Goal: Task Accomplishment & Management: Manage account settings

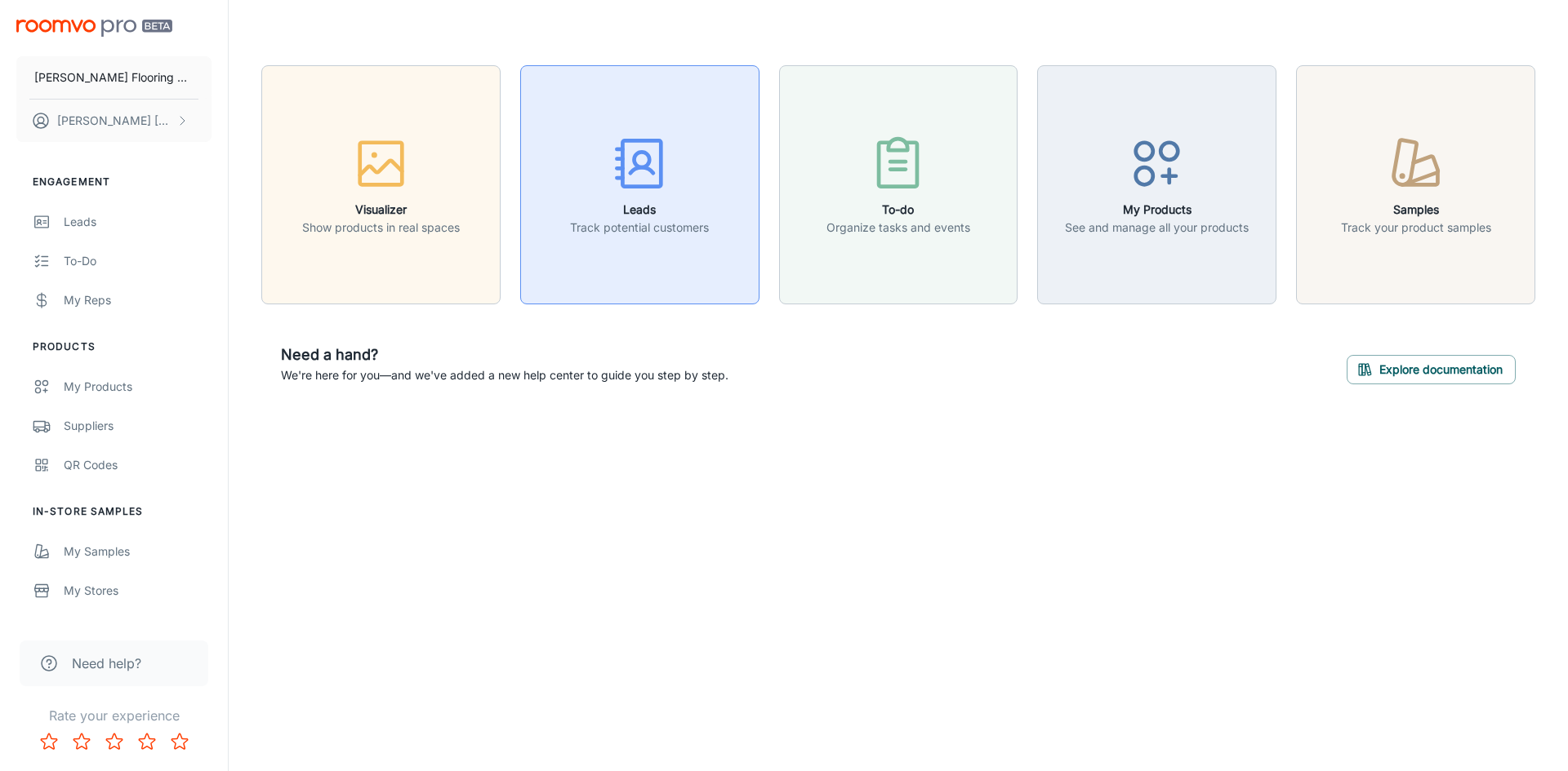
click at [660, 227] on p "Track potential customers" at bounding box center [639, 227] width 139 height 18
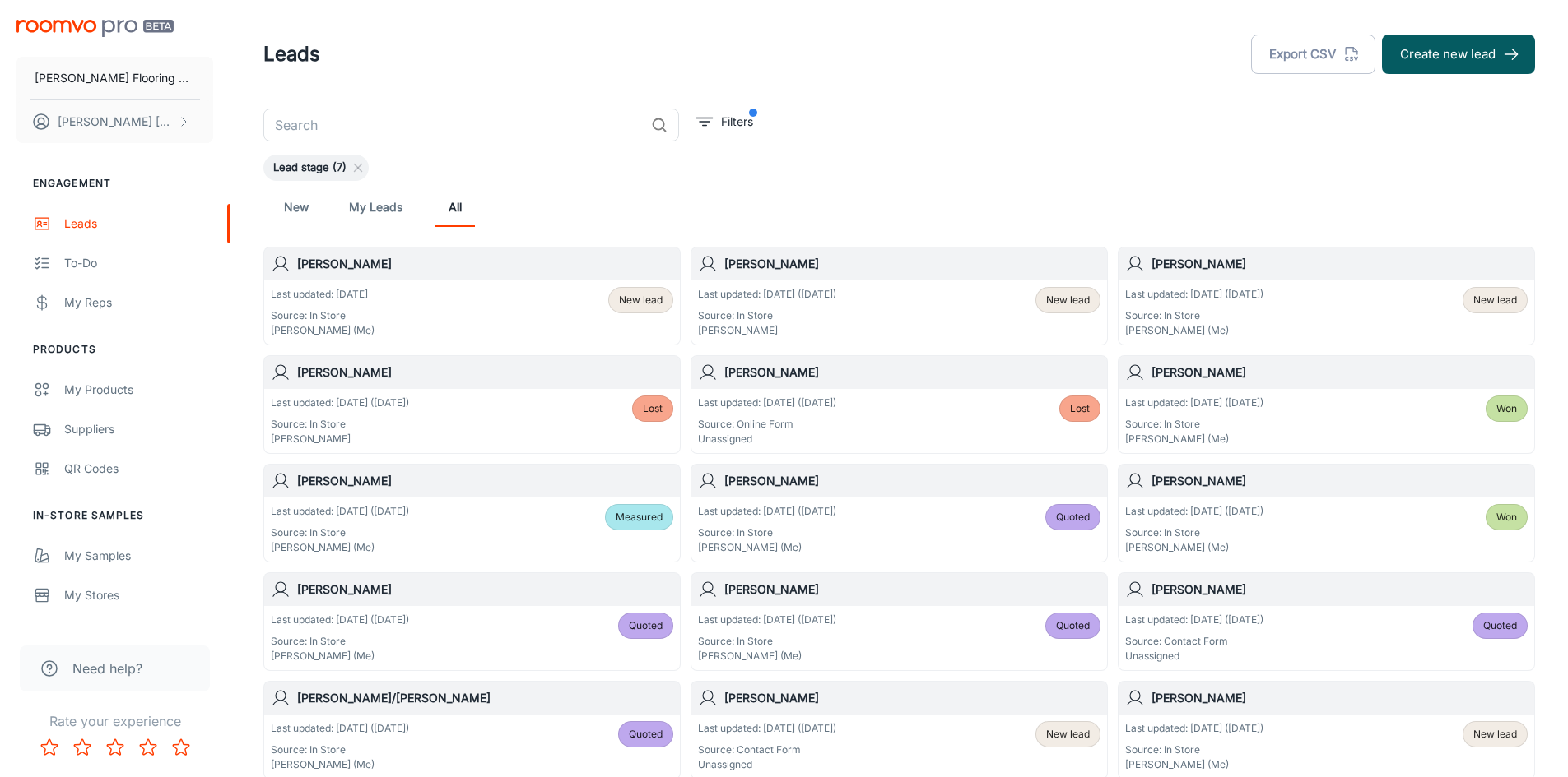
click at [456, 288] on div "Last updated: [DATE] Source: In Store [PERSON_NAME] (Me) New lead" at bounding box center [472, 312] width 403 height 51
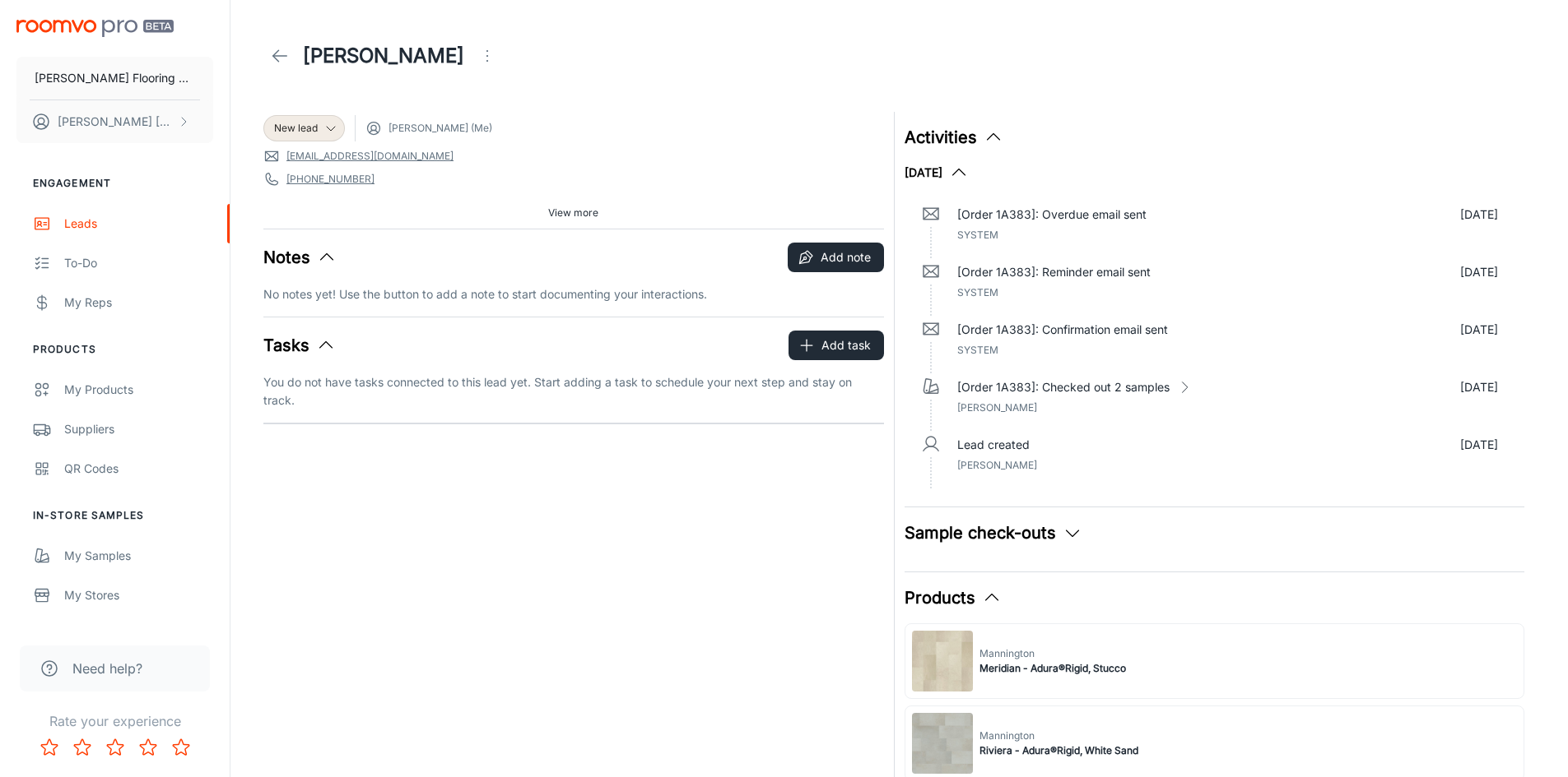
click at [994, 536] on button "Sample check-outs" at bounding box center [993, 533] width 178 height 24
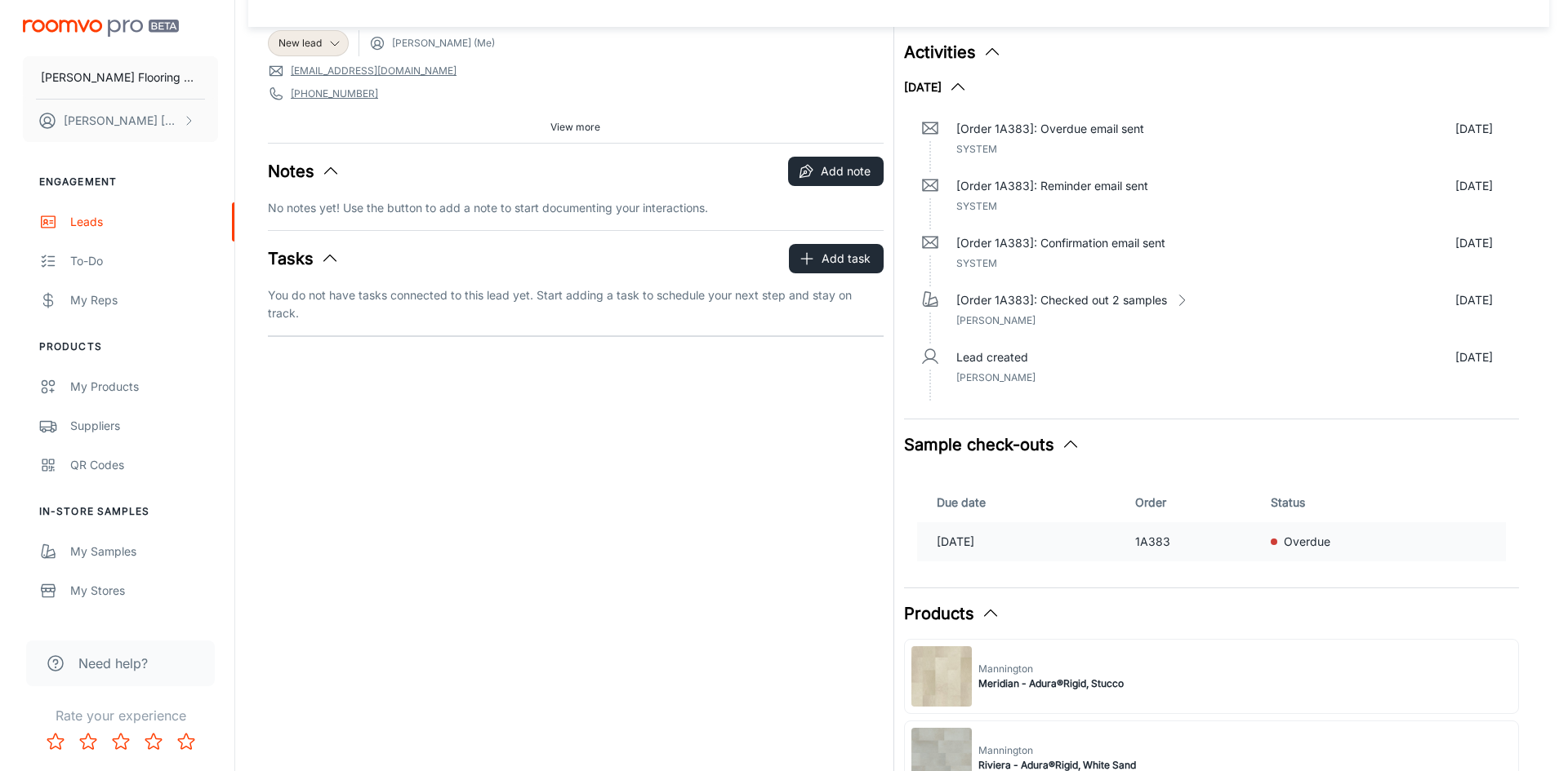
scroll to position [163, 0]
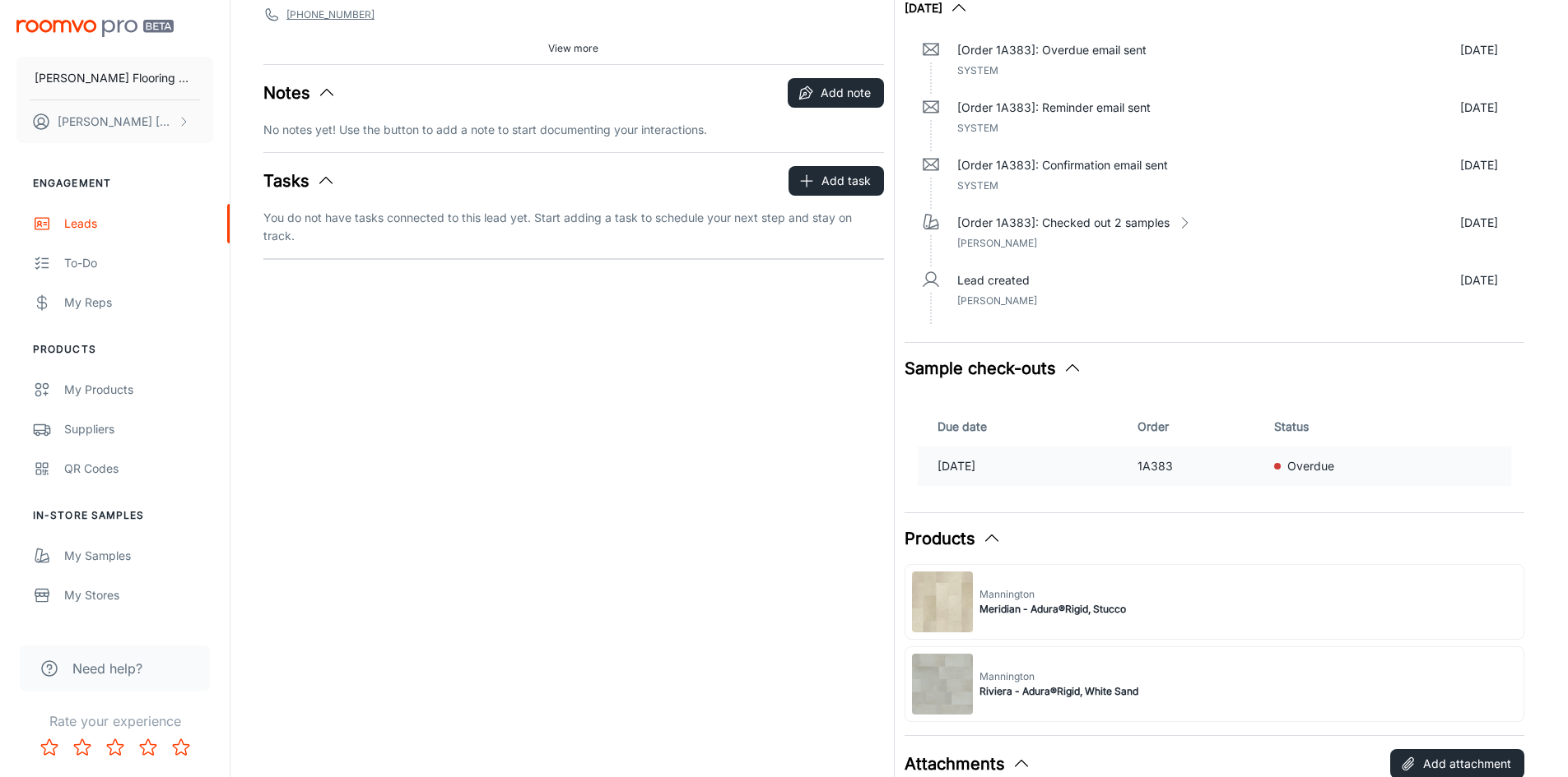
click at [1395, 464] on div "Overdue" at bounding box center [1383, 466] width 217 height 18
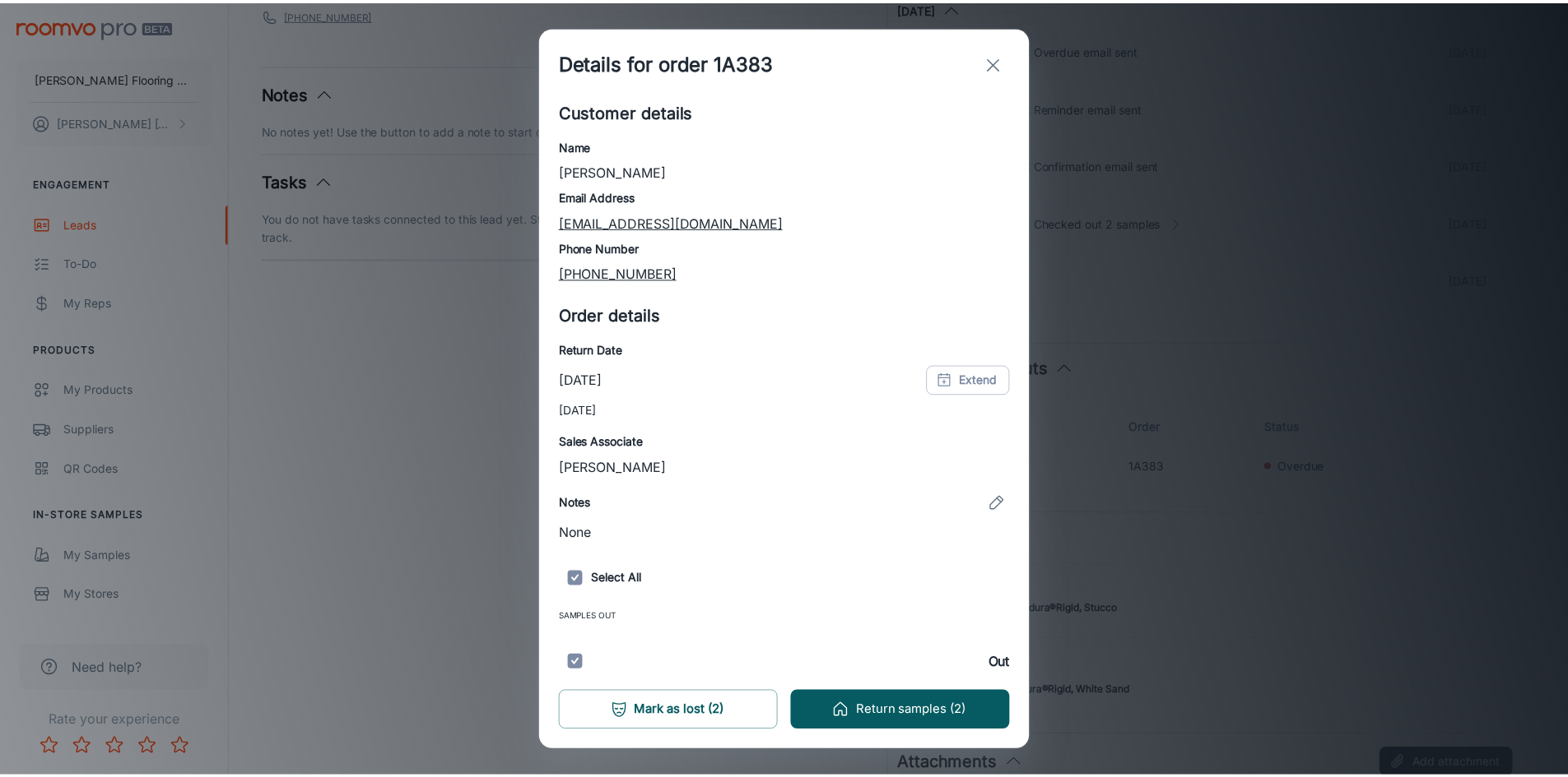
scroll to position [71, 0]
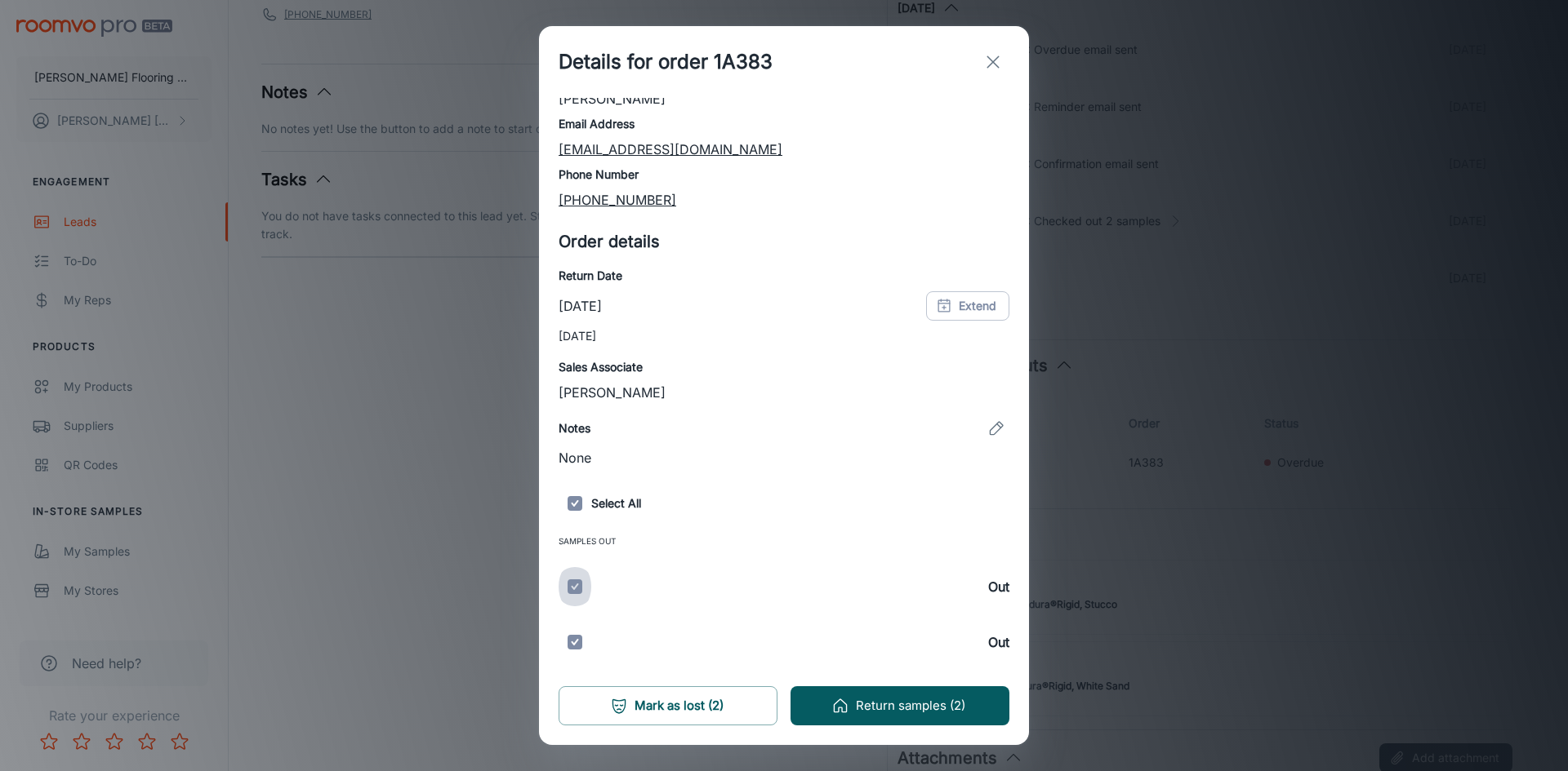
click at [572, 585] on input "checkbox" at bounding box center [574, 586] width 33 height 49
checkbox input "false"
click at [572, 585] on input "checkbox" at bounding box center [574, 586] width 33 height 49
checkbox input "true"
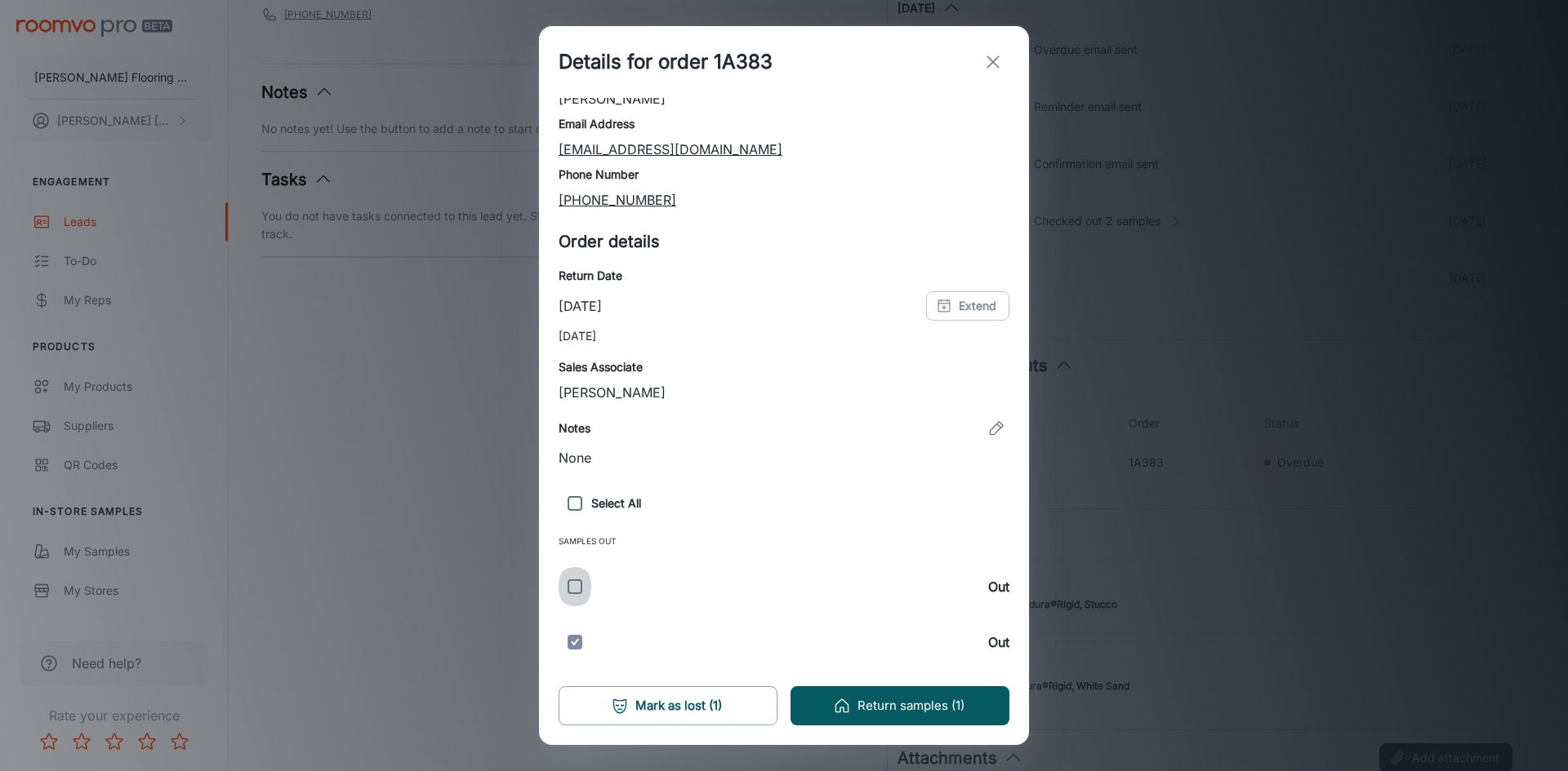
checkbox input "true"
click at [993, 64] on icon "exit" at bounding box center [993, 62] width 20 height 20
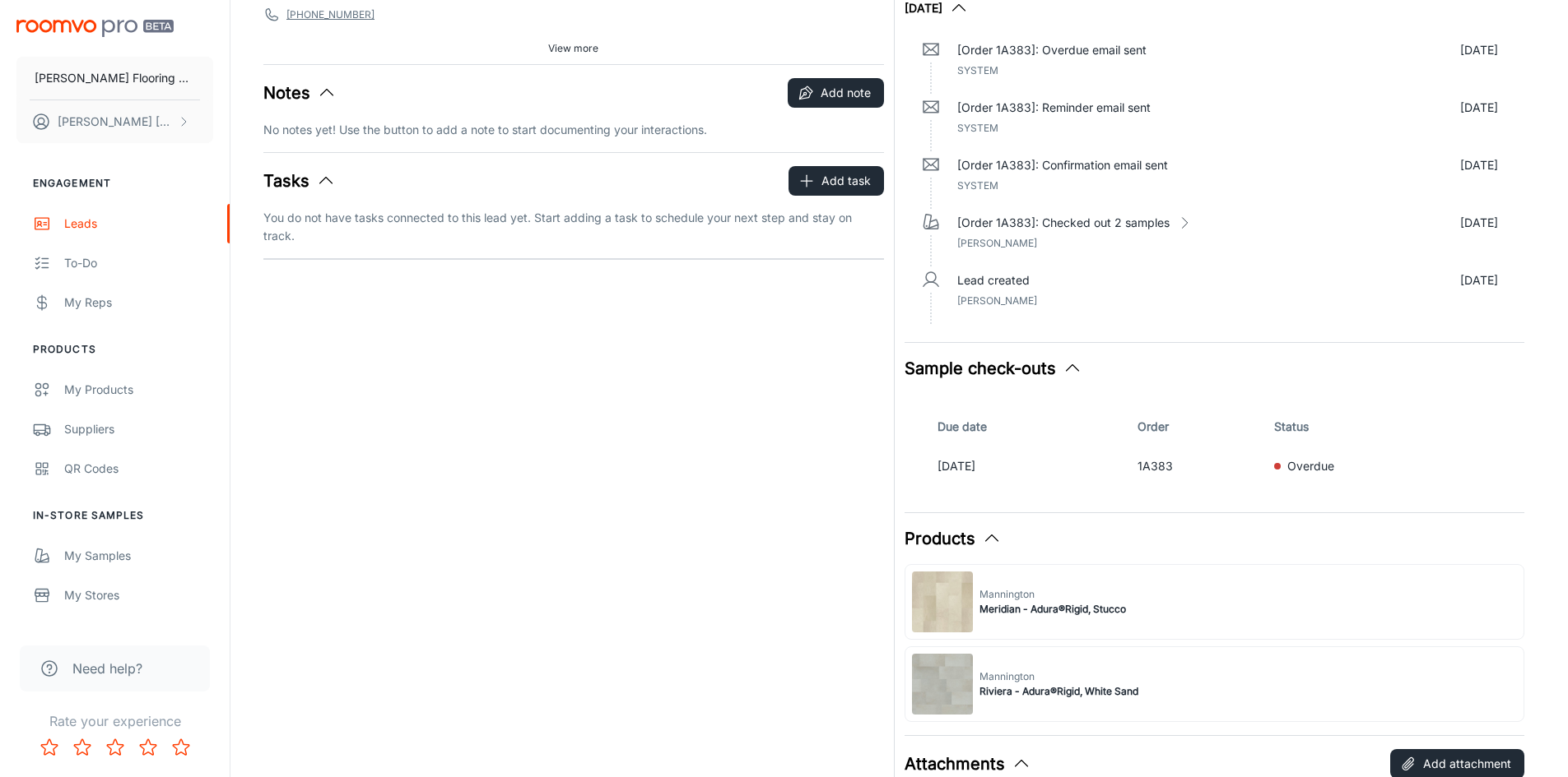
click at [1185, 698] on div "Mannington Riviera - Adura®Rigid, White Sand" at bounding box center [1214, 684] width 620 height 75
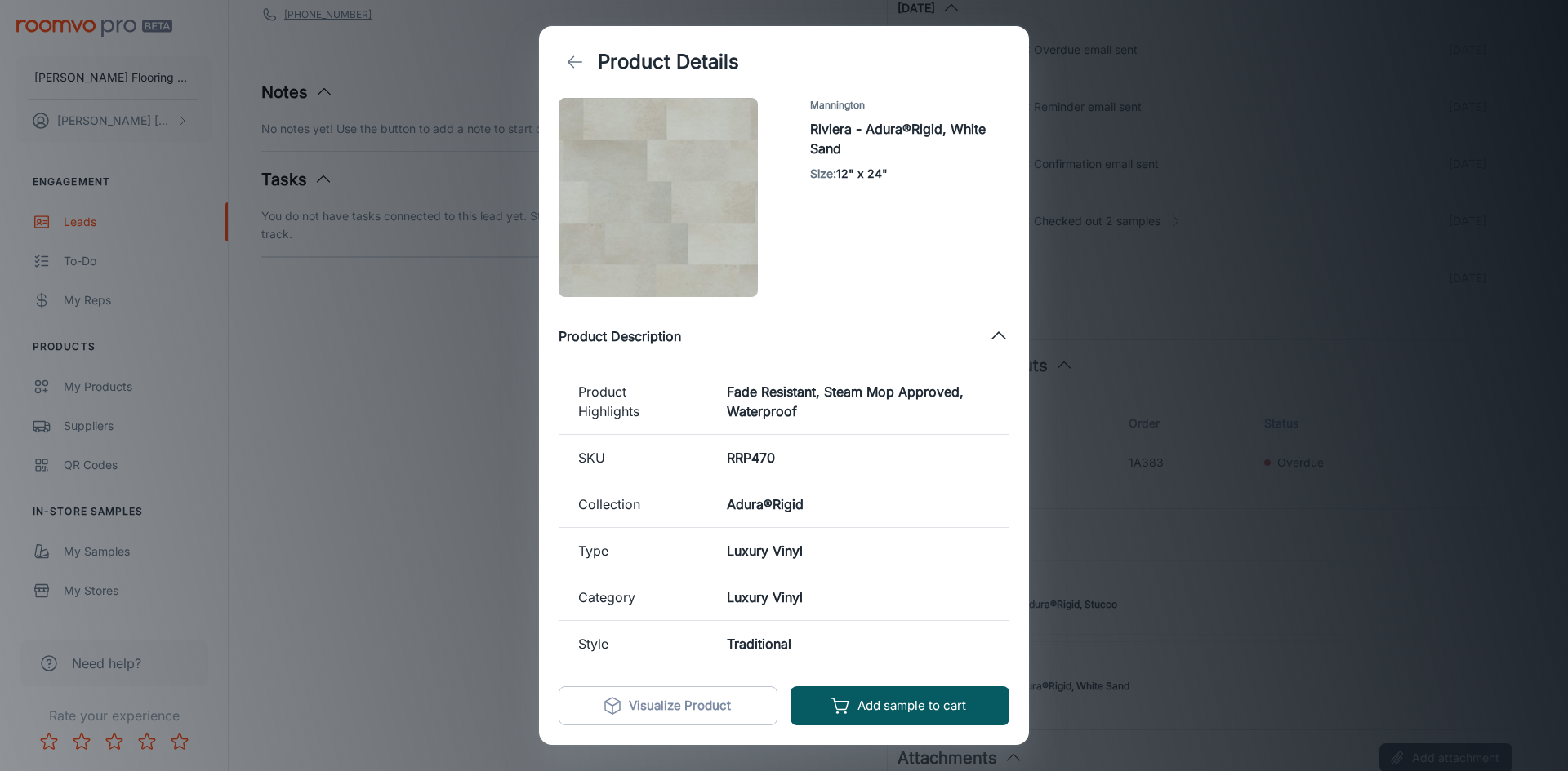
click at [1067, 330] on div "Product Details Mannington Riviera - Adura®Rigid, White Sand Size : 12" x 24" P…" at bounding box center [784, 386] width 1568 height 771
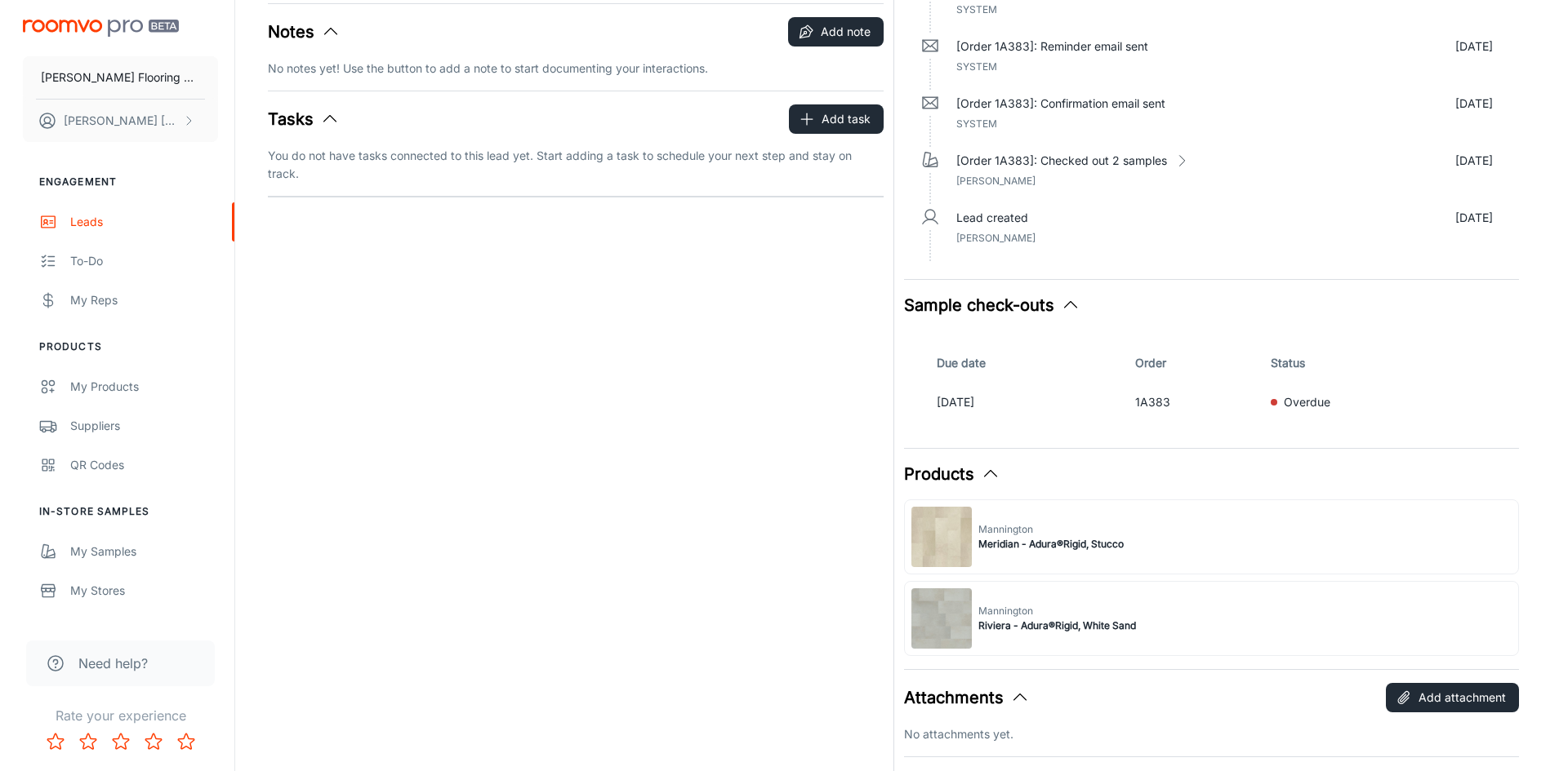
scroll to position [163, 0]
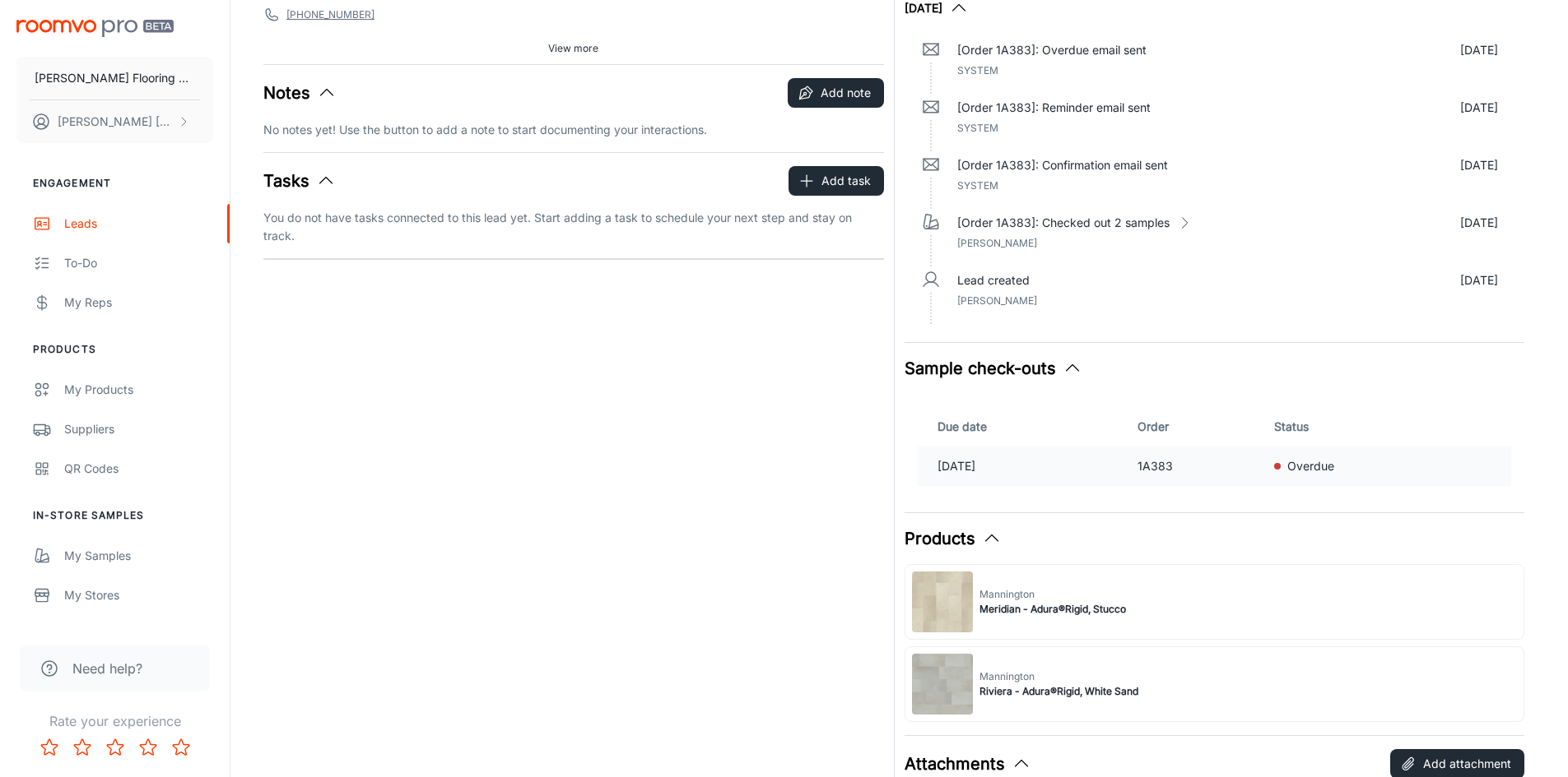
click at [1183, 468] on p "1A383" at bounding box center [1198, 466] width 123 height 18
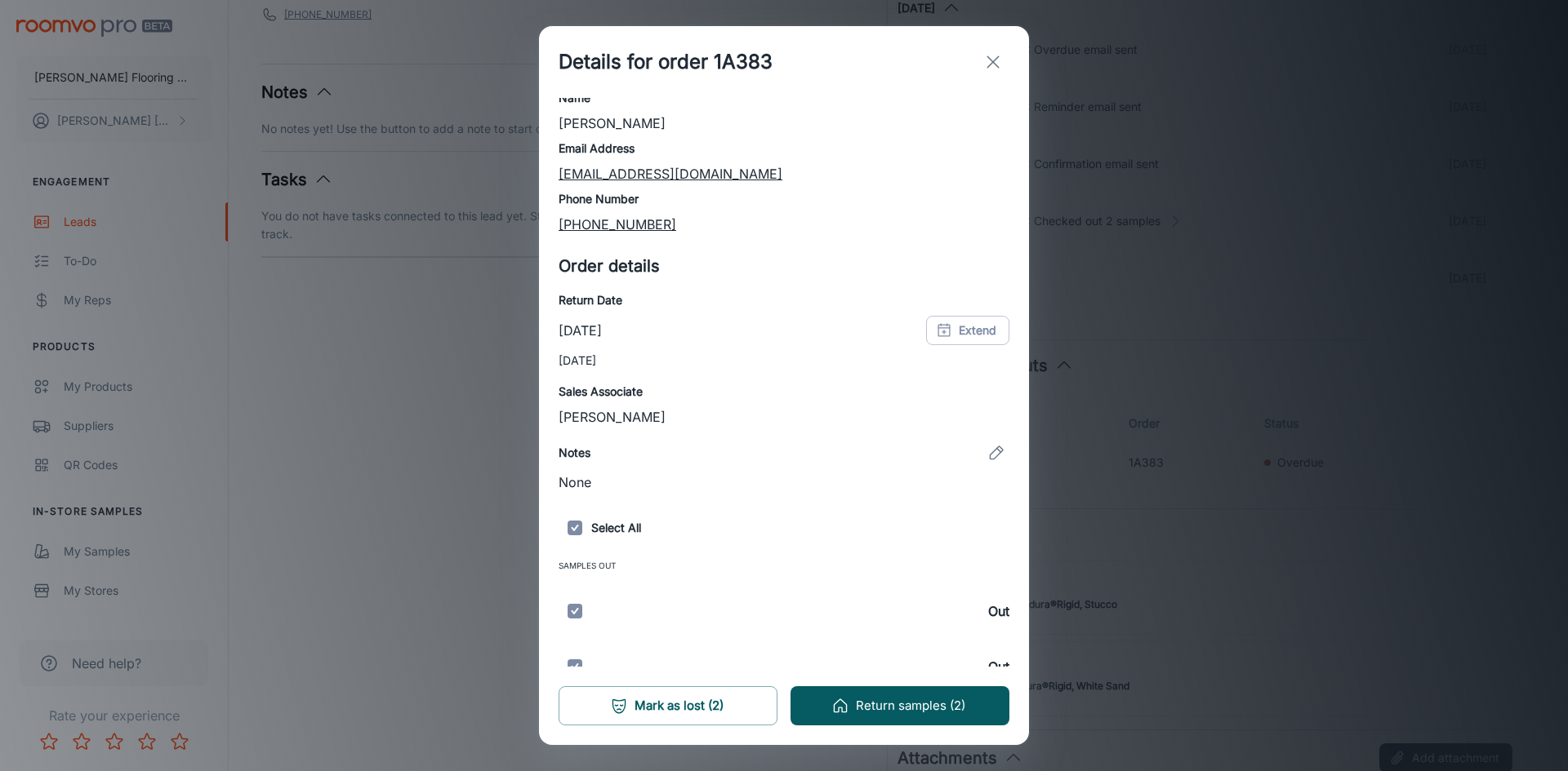
scroll to position [71, 0]
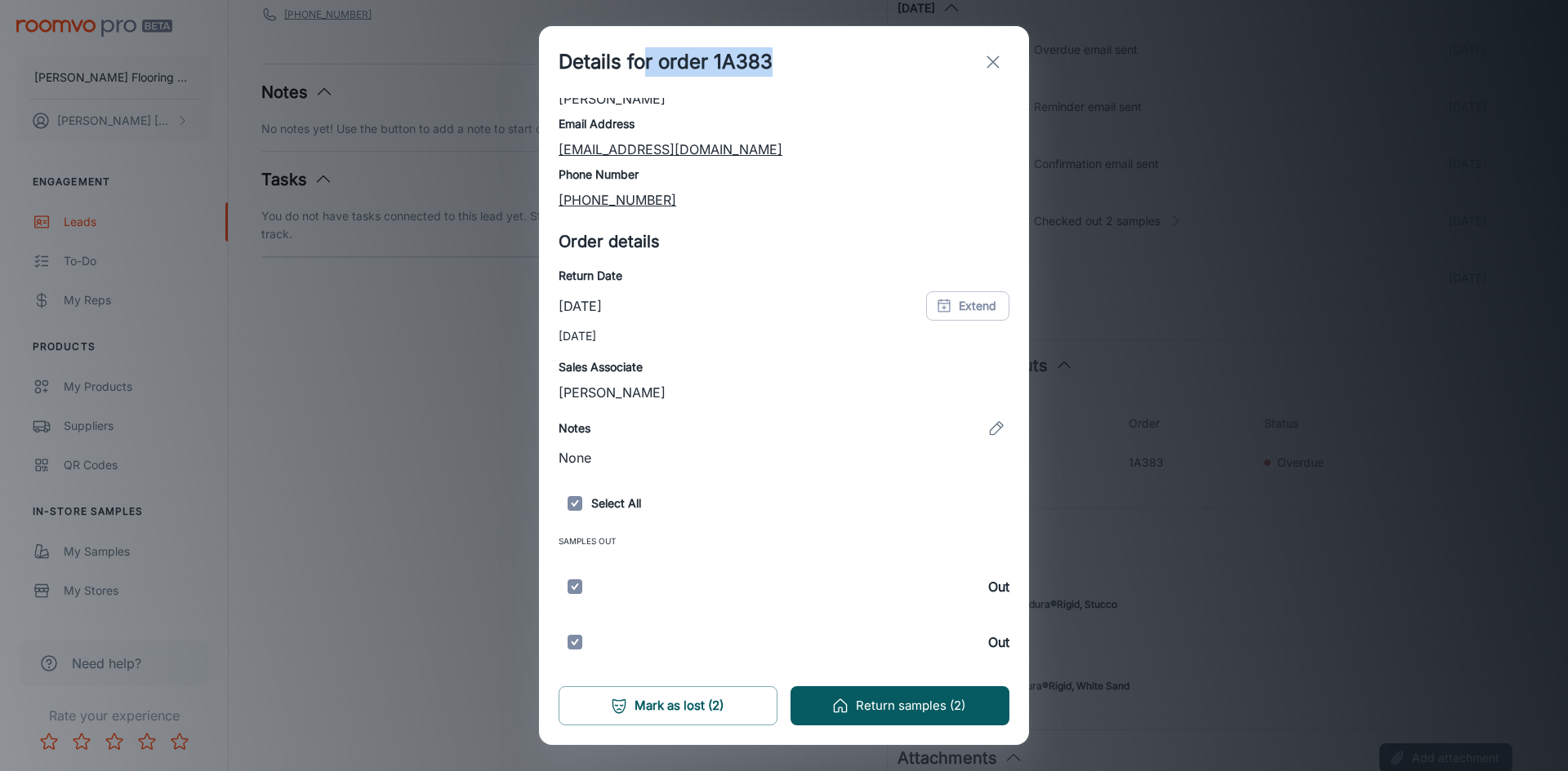
drag, startPoint x: 800, startPoint y: 53, endPoint x: 647, endPoint y: 96, distance: 158.9
click at [647, 96] on div "Details for order 1A383" at bounding box center [784, 62] width 490 height 72
click at [988, 644] on h6 "Out" at bounding box center [998, 642] width 21 height 20
click at [575, 584] on input "checkbox" at bounding box center [574, 586] width 33 height 49
checkbox input "false"
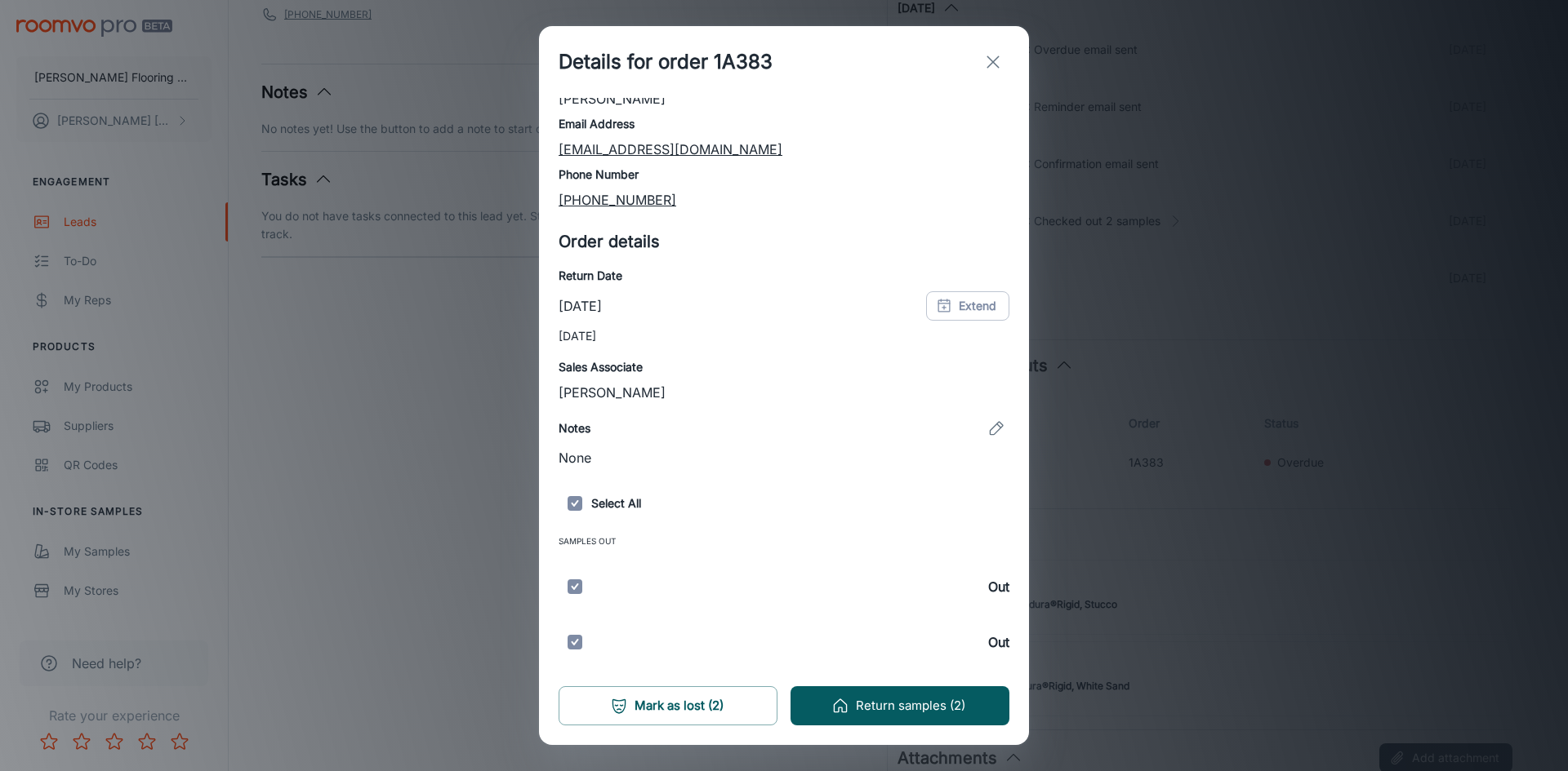
checkbox input "false"
click at [895, 710] on button "Return samples (1)" at bounding box center [899, 706] width 219 height 39
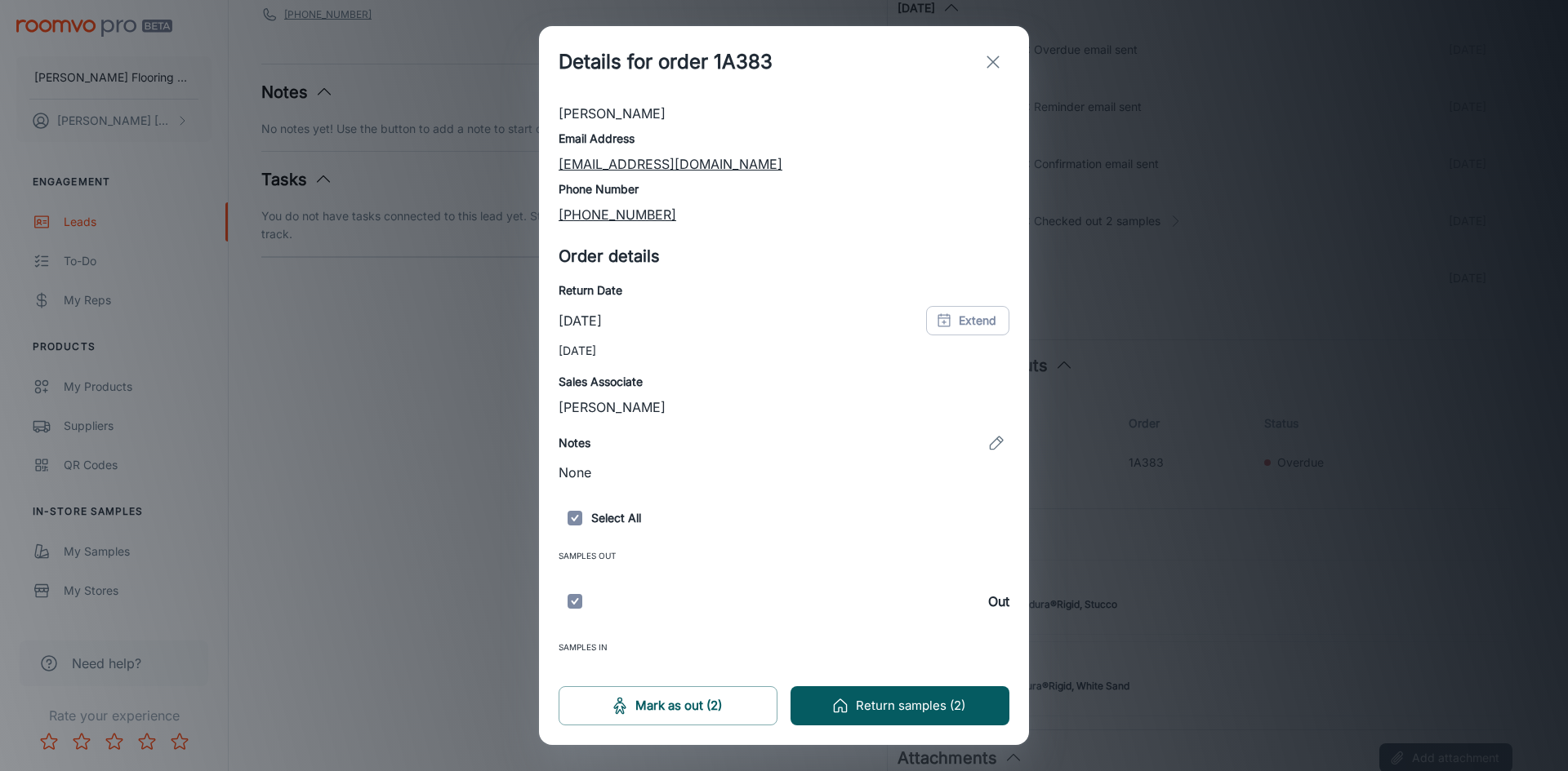
scroll to position [107, 0]
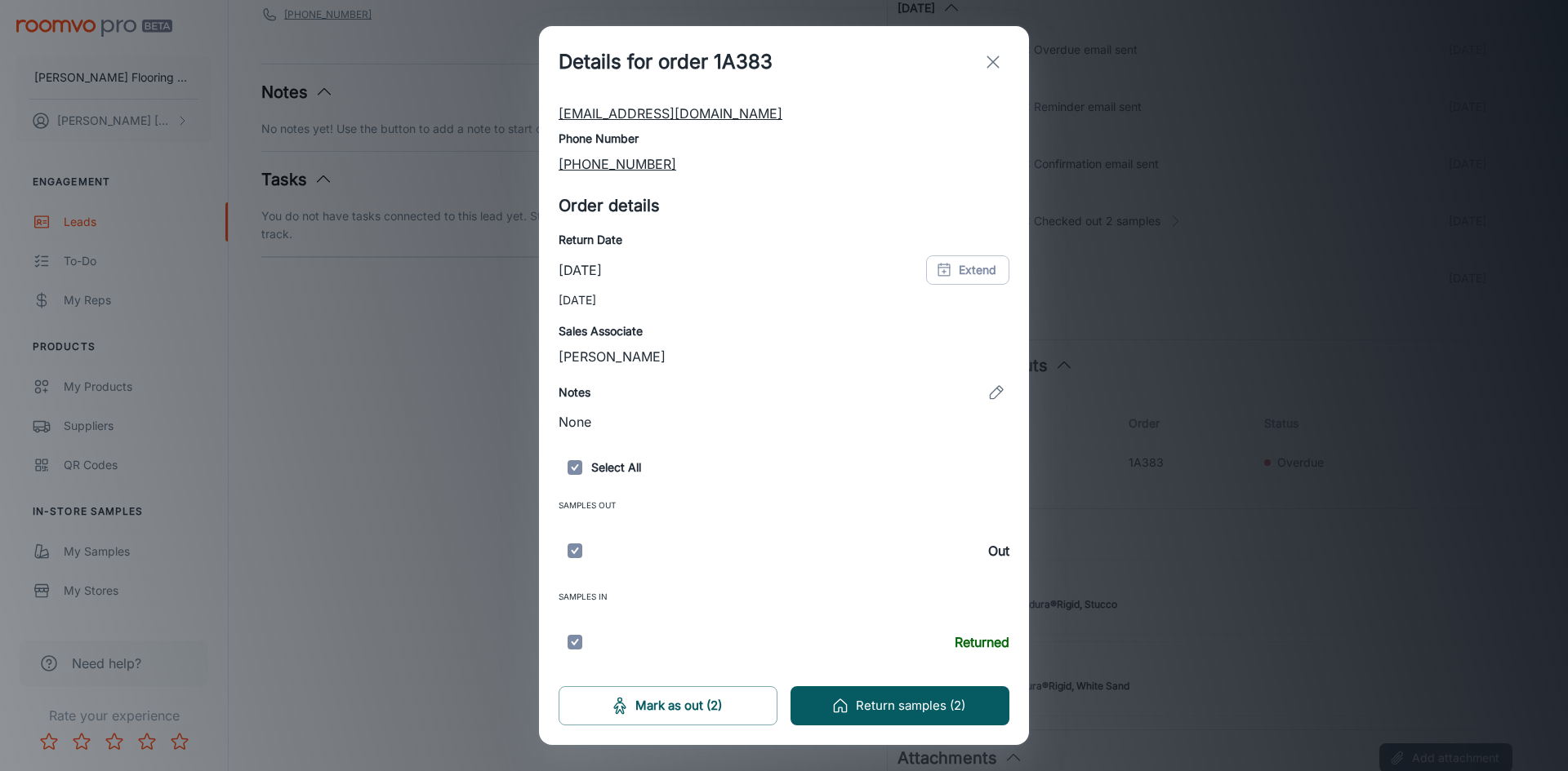
click at [993, 61] on icon "exit" at bounding box center [993, 62] width 20 height 20
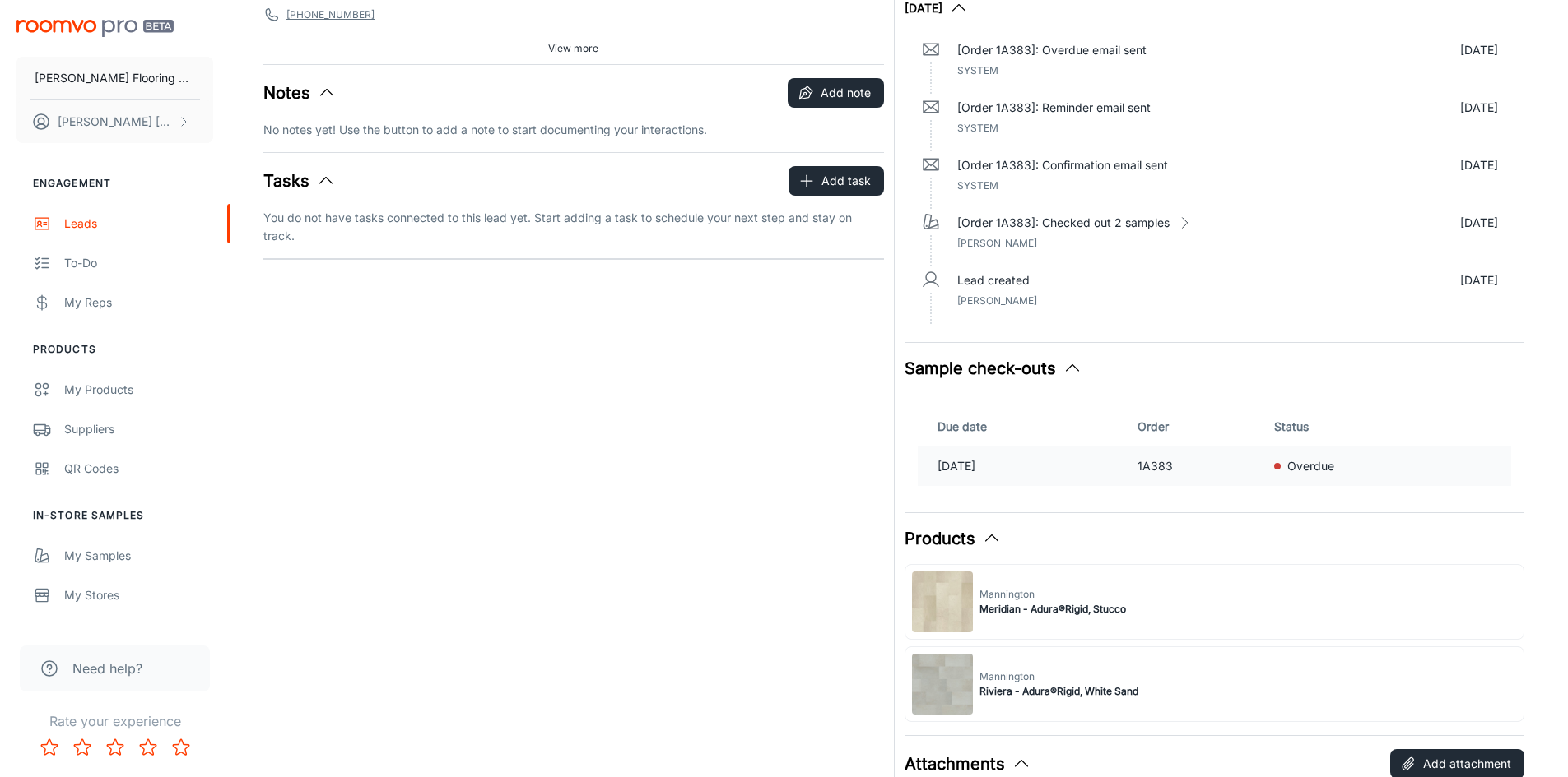
click at [1073, 475] on td "[DATE]" at bounding box center [1024, 467] width 213 height 40
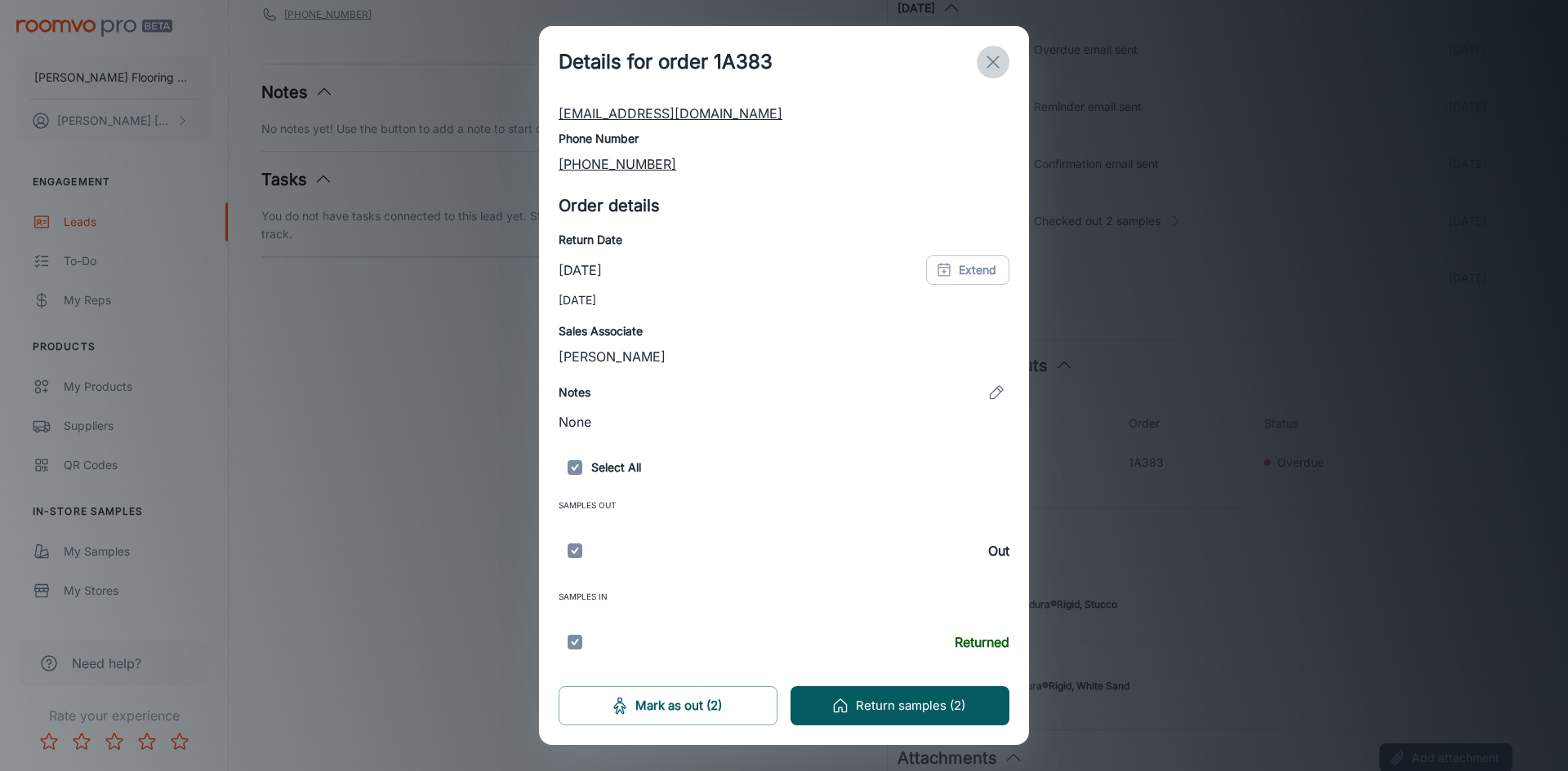
click at [996, 61] on line "exit" at bounding box center [993, 62] width 11 height 11
